Goal: Find specific page/section: Find specific page/section

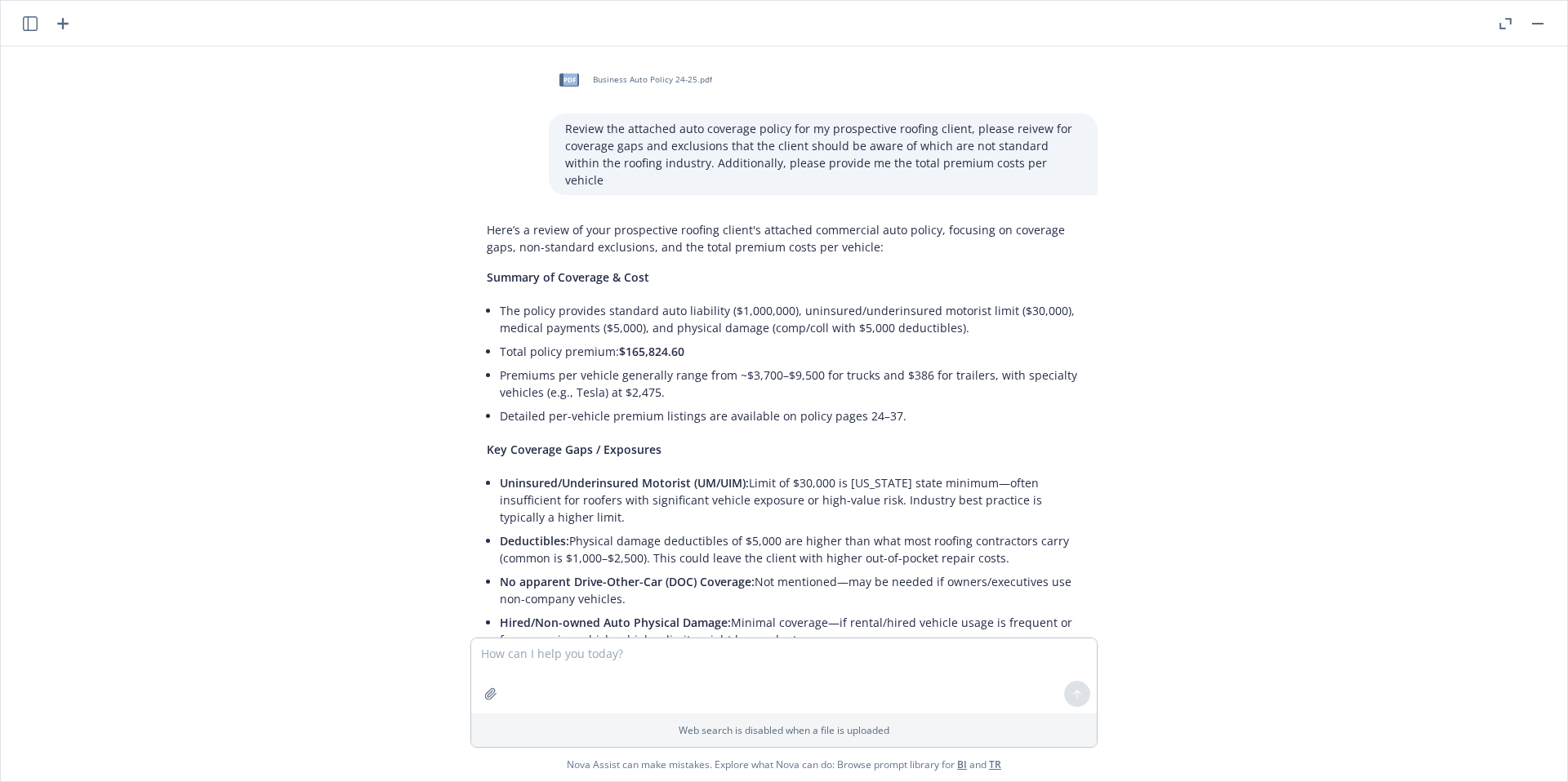
click at [1504, 24] on icon "button" at bounding box center [1504, 24] width 12 height 12
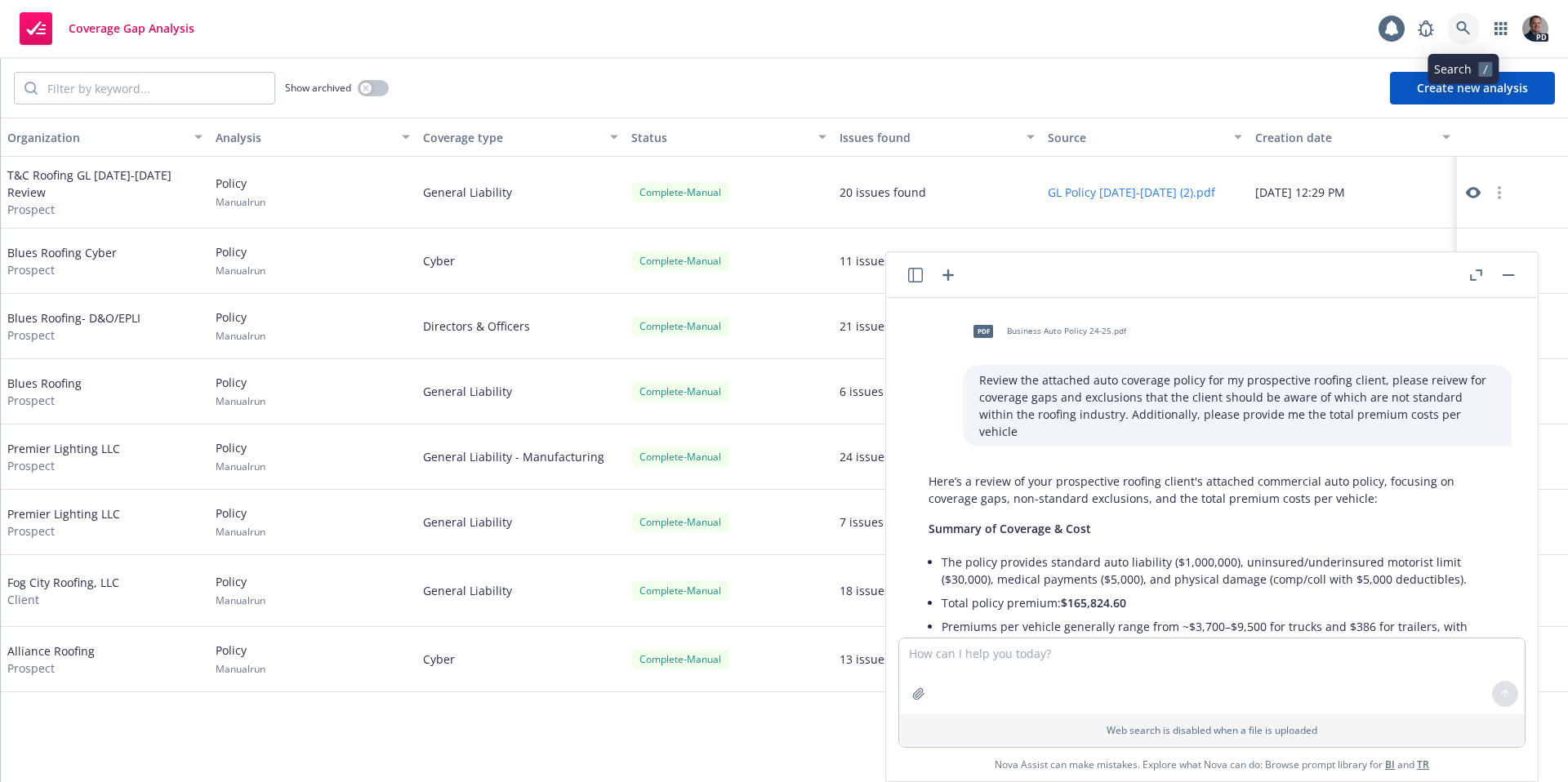
click at [1462, 26] on icon at bounding box center [1463, 28] width 15 height 15
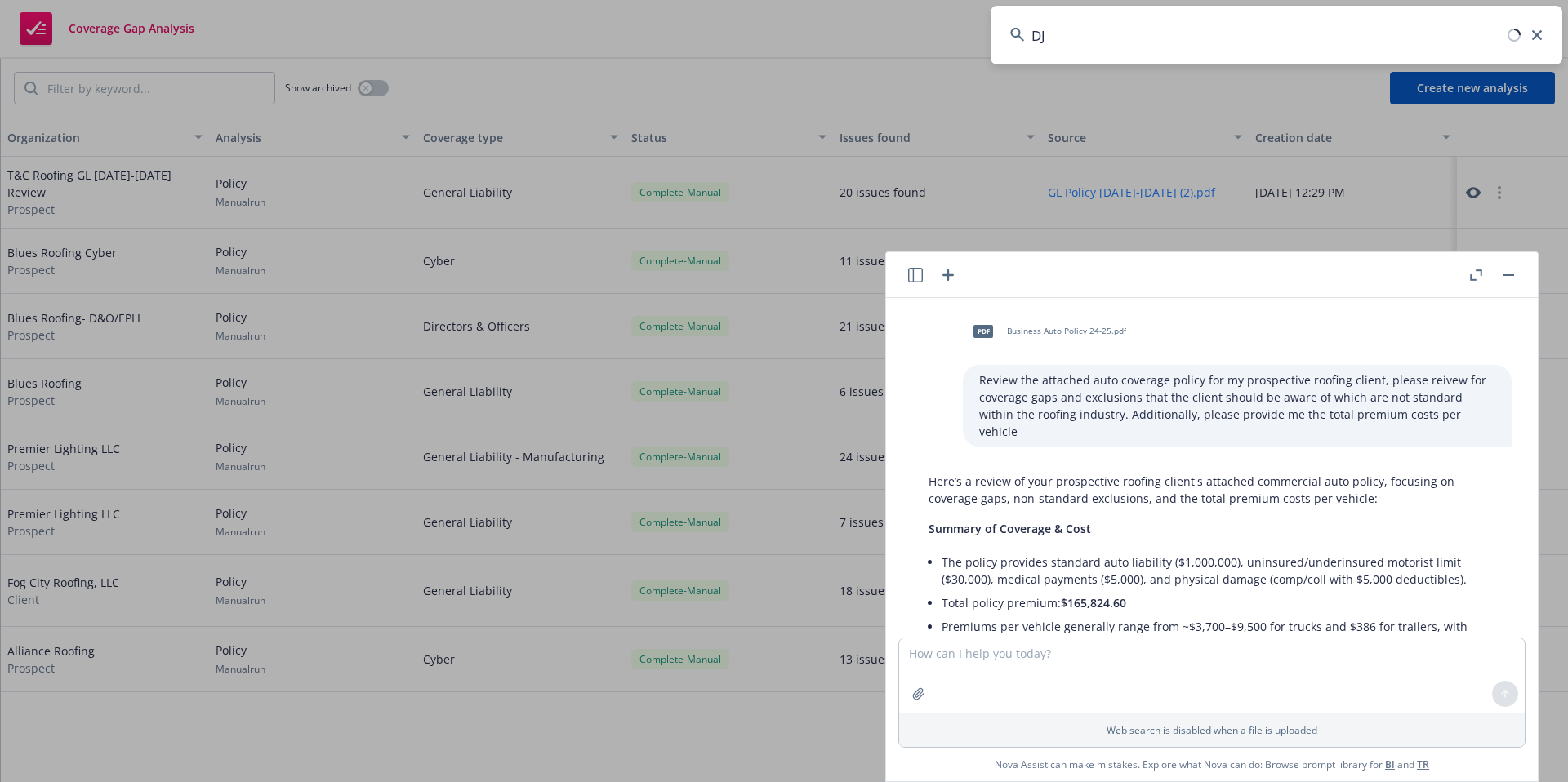
type input "D"
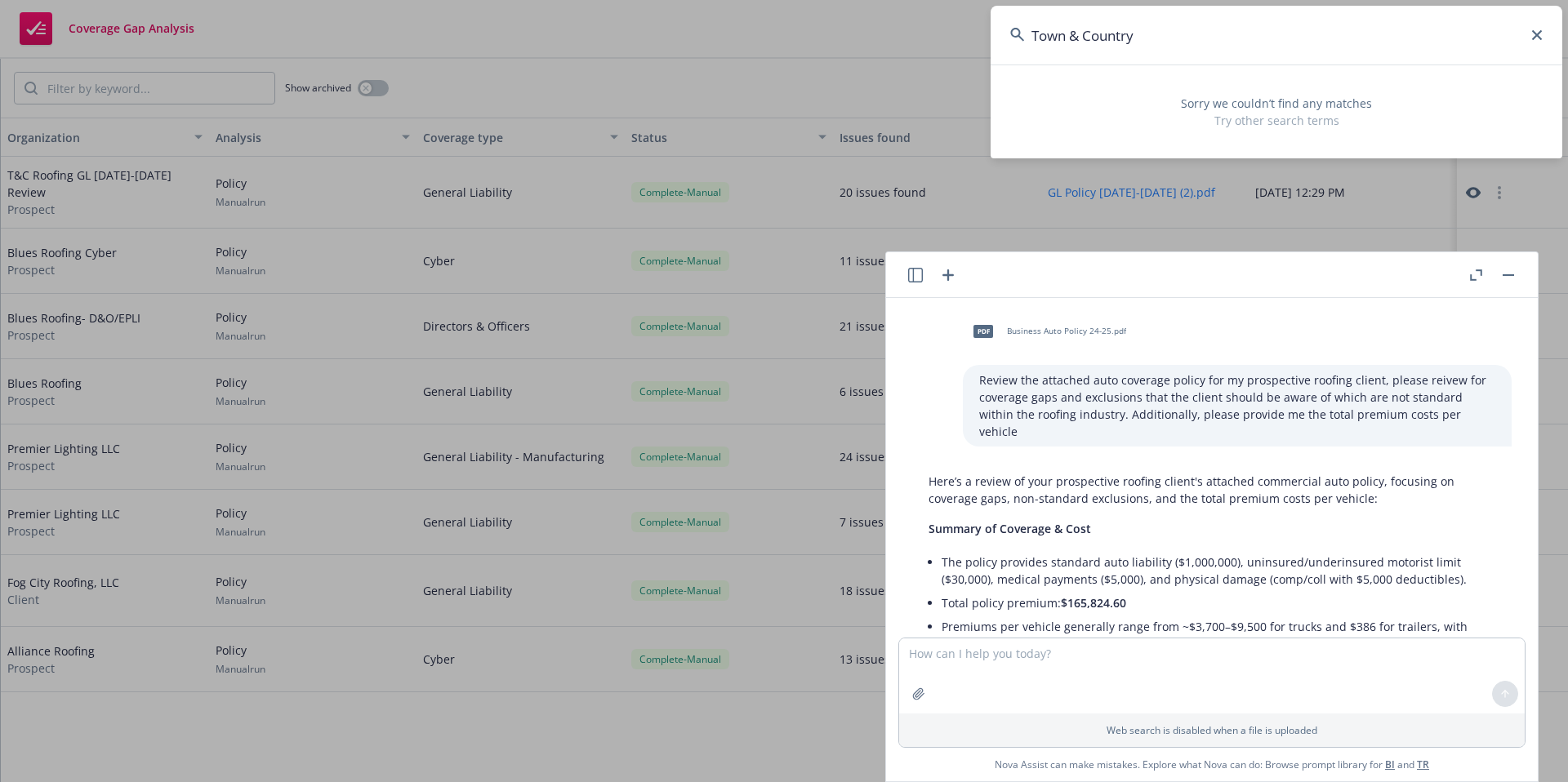
click at [1542, 33] on input "Town & Country" at bounding box center [1277, 35] width 572 height 59
type input "Town & Country"
